Goal: Navigation & Orientation: Find specific page/section

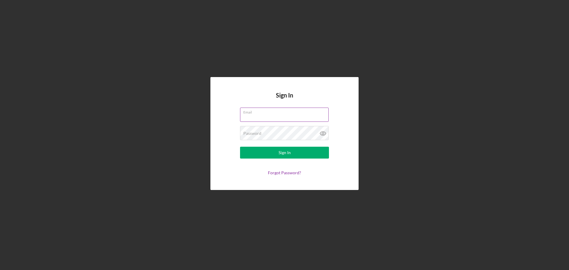
click at [273, 114] on div "Email" at bounding box center [284, 115] width 89 height 15
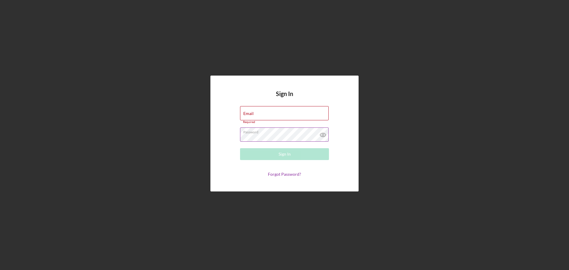
click at [284, 133] on div "Password Required" at bounding box center [284, 135] width 89 height 15
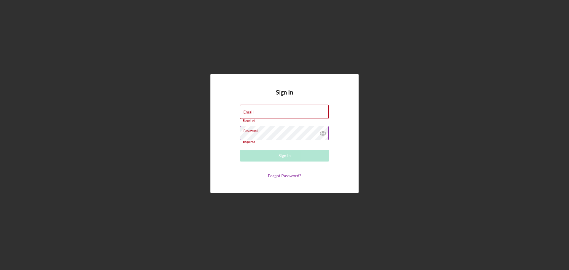
type input "[PERSON_NAME][EMAIL_ADDRESS][DOMAIN_NAME]"
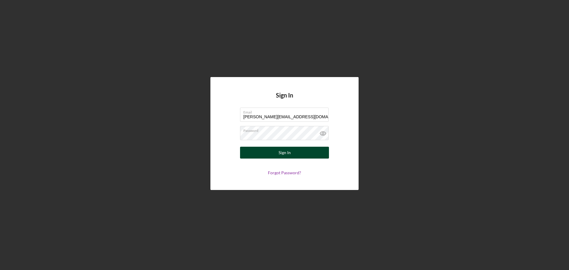
click at [278, 152] on button "Sign In" at bounding box center [284, 153] width 89 height 12
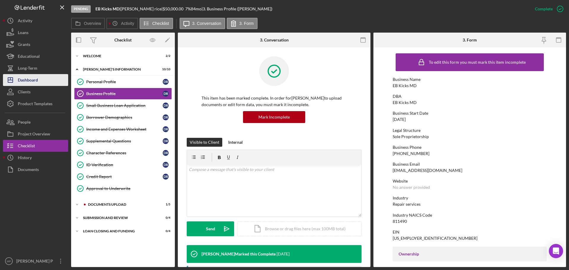
click at [35, 80] on div "Dashboard" at bounding box center [28, 80] width 20 height 13
